Goal: Task Accomplishment & Management: Complete application form

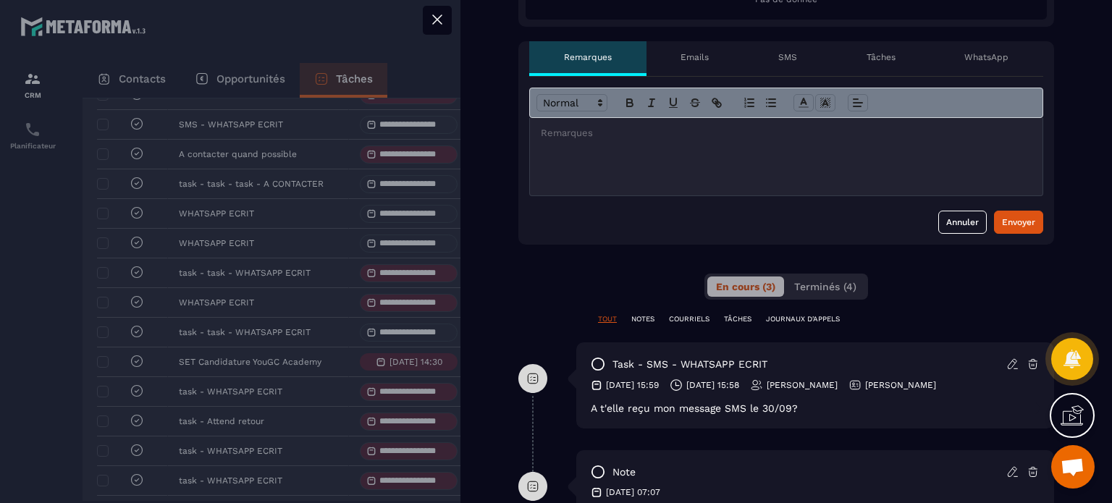
scroll to position [651, 0]
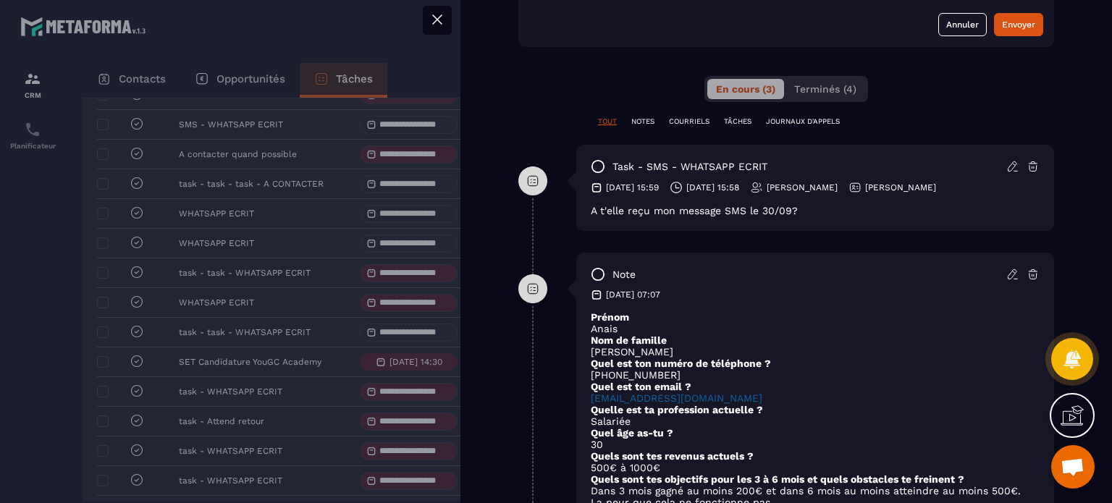
click at [1006, 165] on icon at bounding box center [1012, 166] width 13 height 13
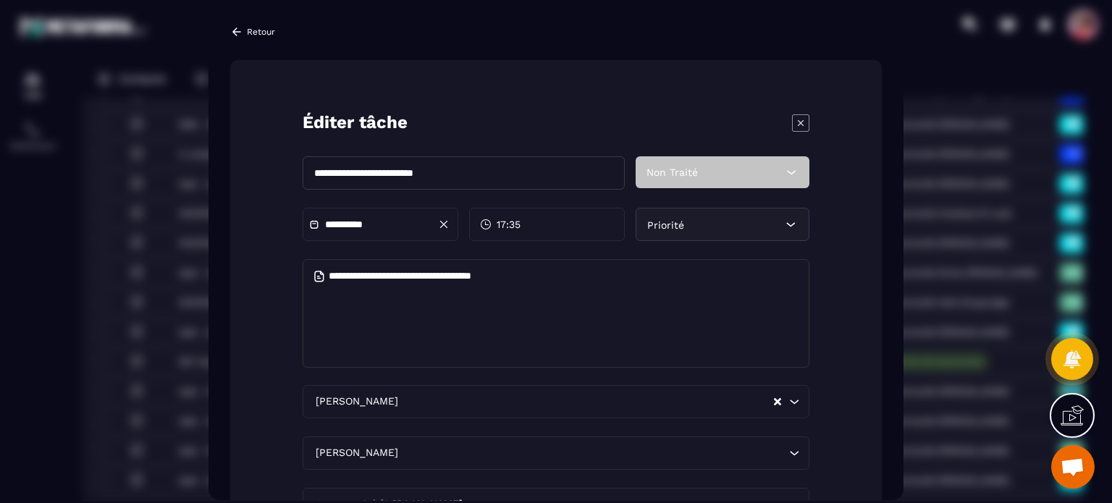
click at [697, 216] on div "Priorité" at bounding box center [723, 224] width 174 height 33
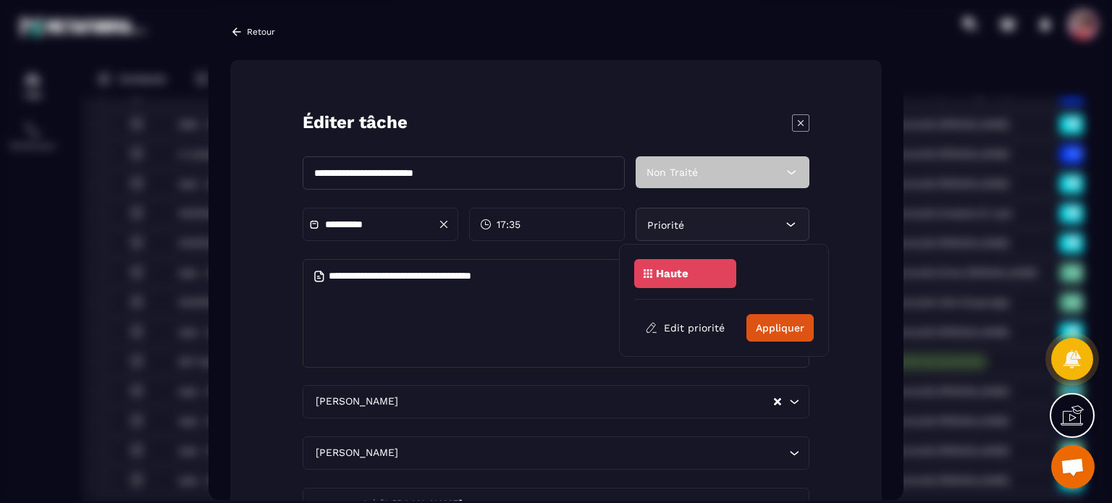
drag, startPoint x: 702, startPoint y: 280, endPoint x: 712, endPoint y: 283, distance: 10.5
click at [704, 280] on div "Haute" at bounding box center [685, 273] width 102 height 29
click at [798, 327] on button "Appliquer" at bounding box center [779, 328] width 67 height 28
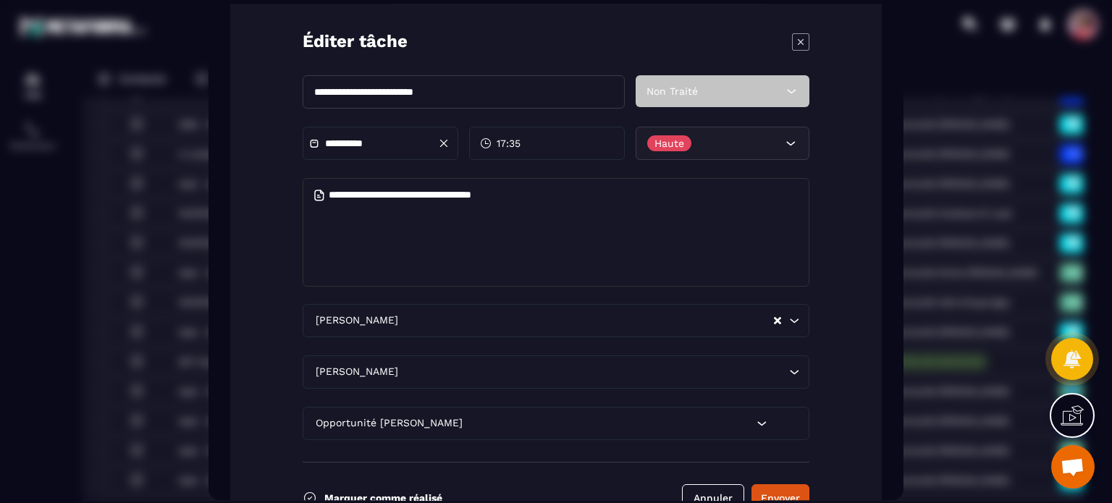
scroll to position [143, 0]
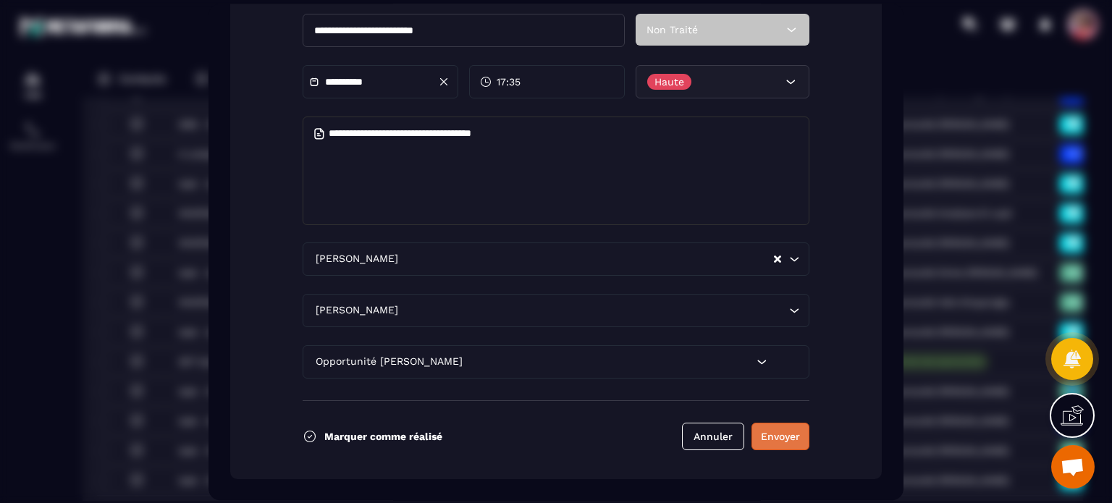
click at [779, 434] on button "Envoyer" at bounding box center [780, 437] width 58 height 28
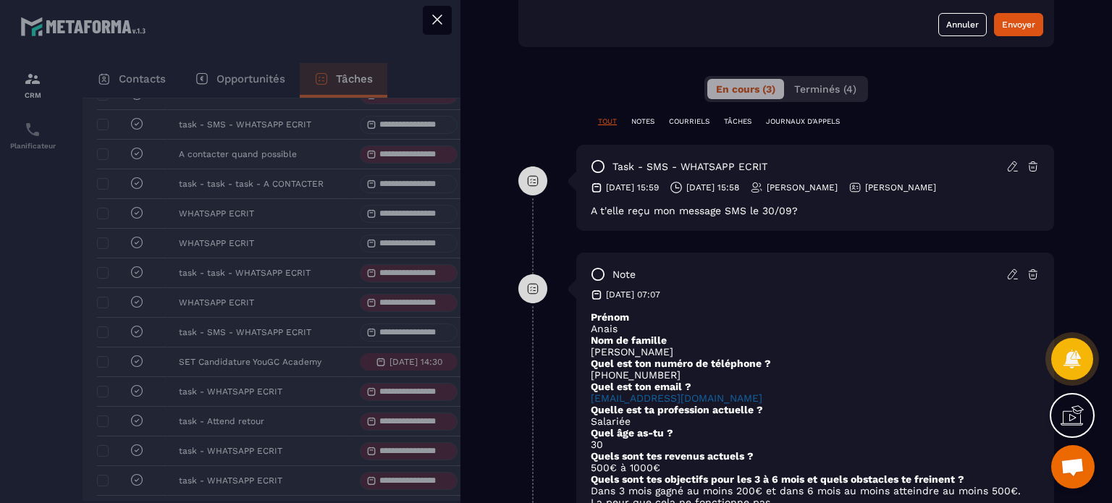
click at [434, 18] on icon at bounding box center [437, 19] width 17 height 17
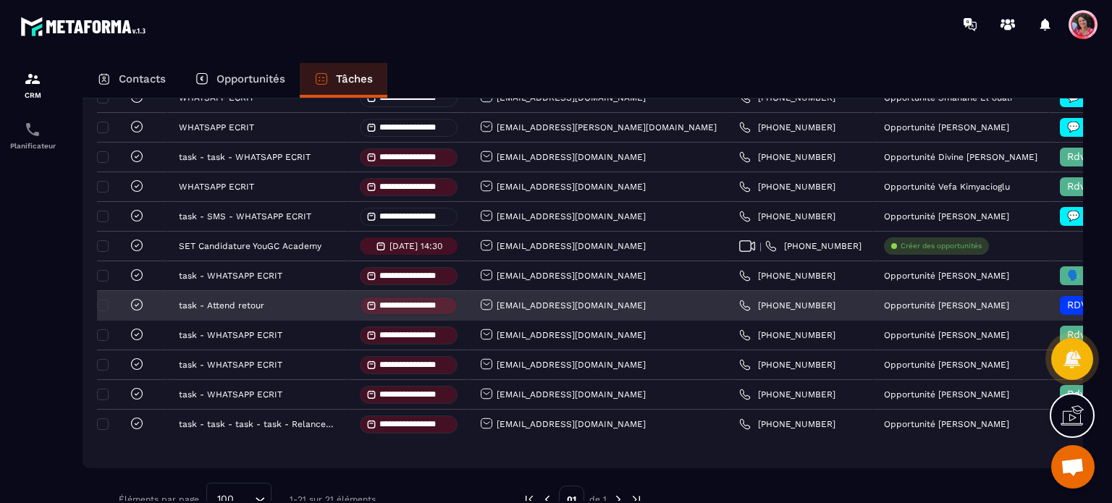
scroll to position [524, 0]
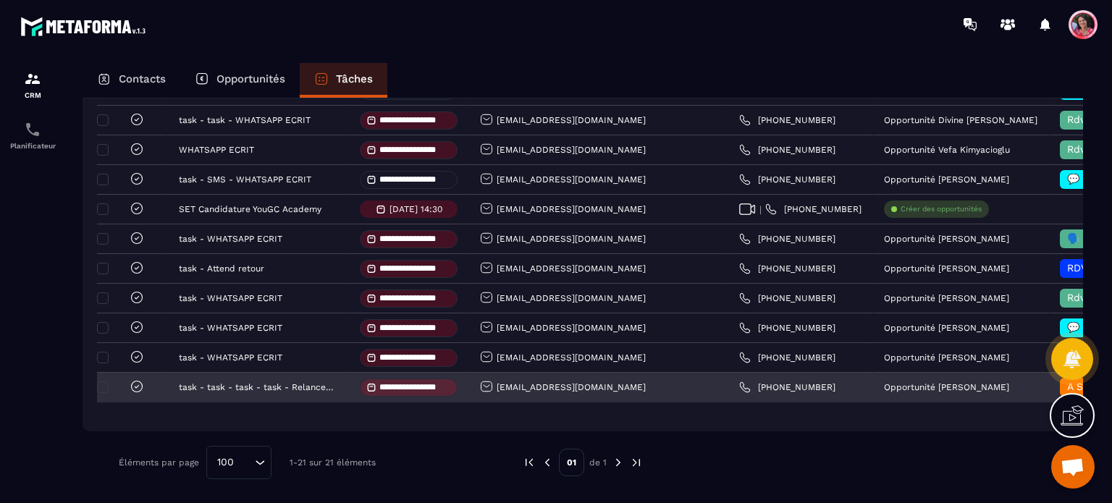
click at [394, 387] on input "**********" at bounding box center [414, 387] width 71 height 9
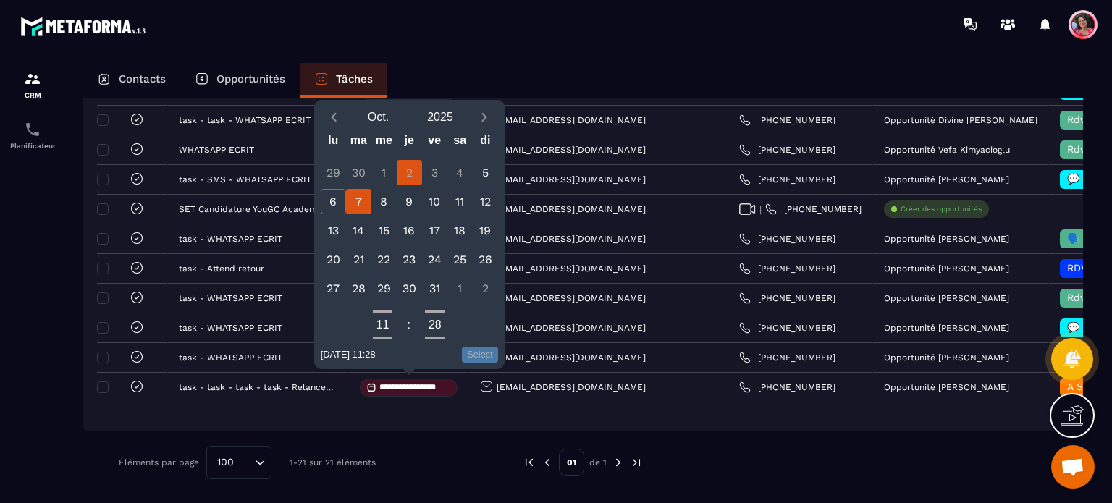
click at [368, 206] on div "7" at bounding box center [358, 201] width 25 height 25
click at [486, 358] on button "Select" at bounding box center [480, 355] width 36 height 16
type input "**********"
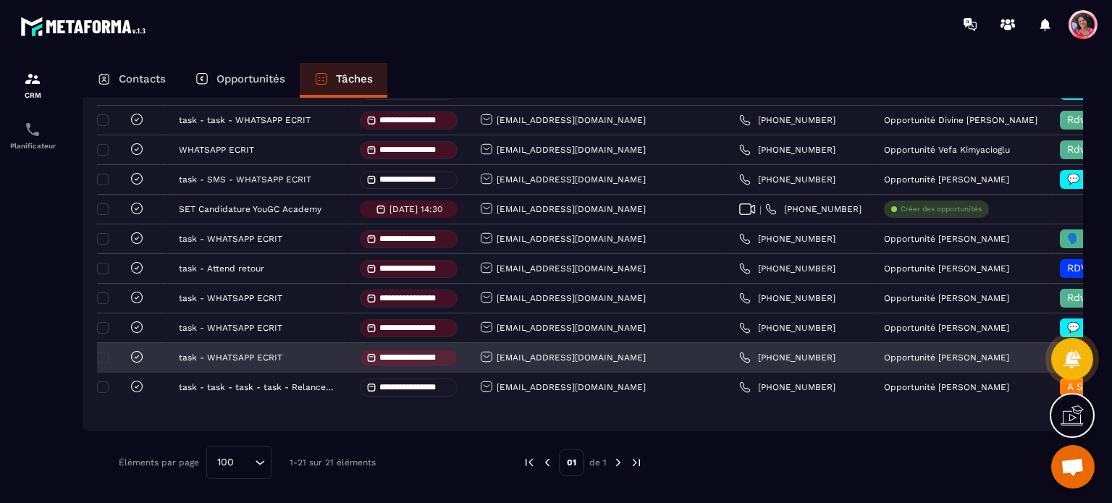
click at [400, 362] on input "**********" at bounding box center [414, 357] width 71 height 9
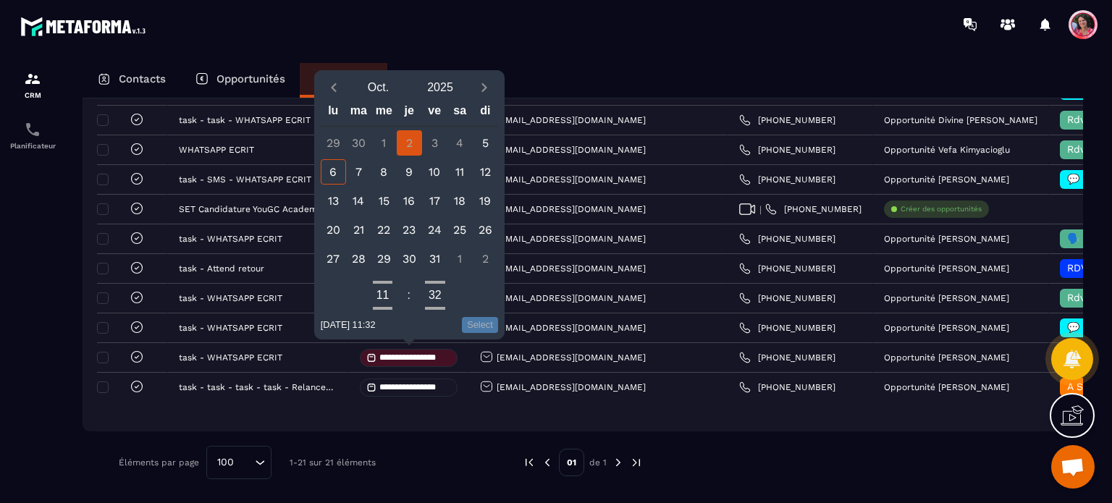
drag, startPoint x: 359, startPoint y: 170, endPoint x: 370, endPoint y: 183, distance: 17.0
click at [360, 171] on div "7" at bounding box center [358, 171] width 25 height 25
click at [486, 330] on button "Select" at bounding box center [480, 325] width 36 height 16
type input "**********"
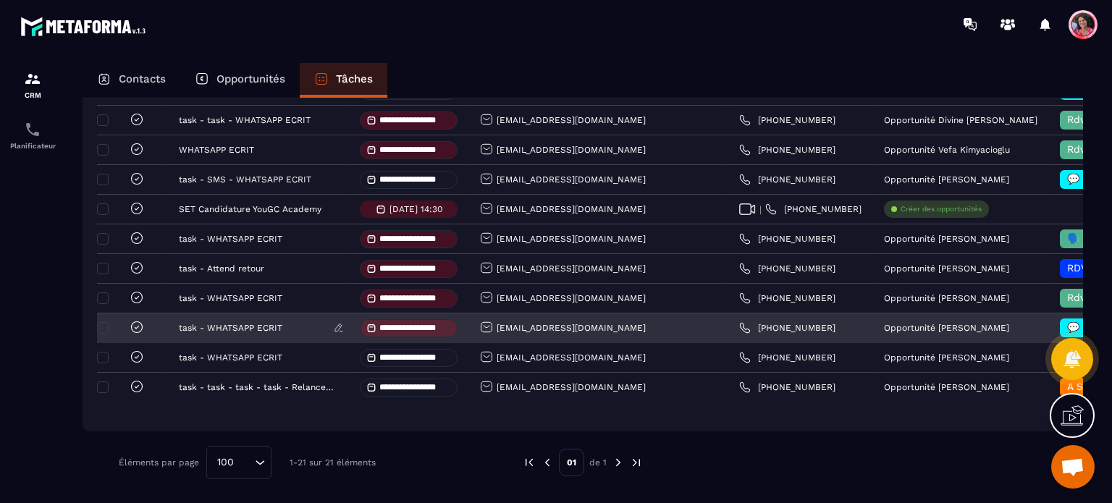
click at [287, 329] on div "task - WHATSAPP ECRIT" at bounding box center [258, 328] width 159 height 10
click at [270, 321] on div "task - WHATSAPP ECRIT" at bounding box center [258, 328] width 181 height 29
click at [277, 331] on p "task - WHATSAPP ECRIT" at bounding box center [231, 328] width 104 height 10
